Goal: Information Seeking & Learning: Check status

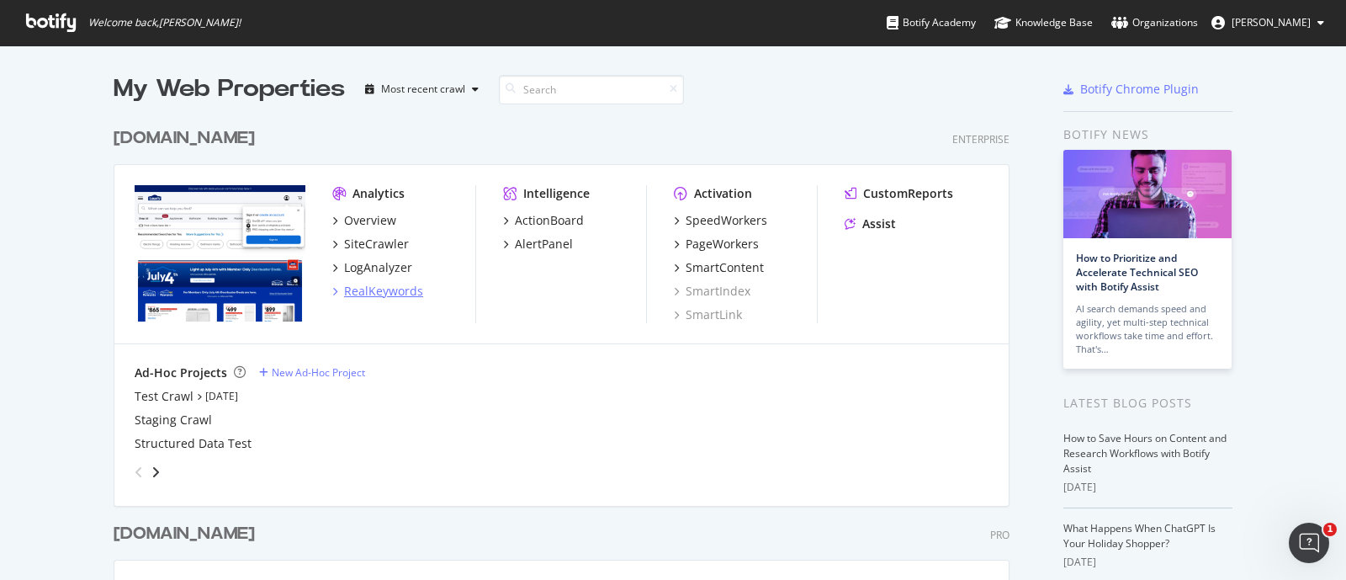
click at [374, 283] on div "RealKeywords" at bounding box center [383, 291] width 79 height 17
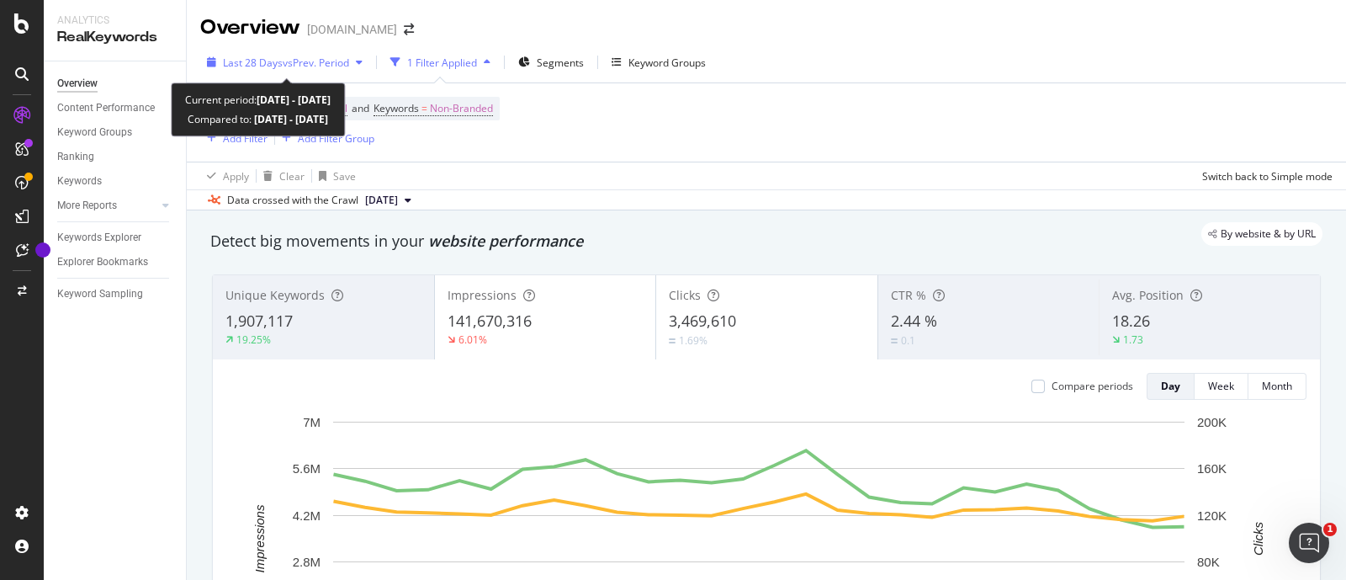
click at [326, 52] on div "Last 28 Days vs Prev. Period" at bounding box center [284, 62] width 169 height 25
